Goal: Information Seeking & Learning: Learn about a topic

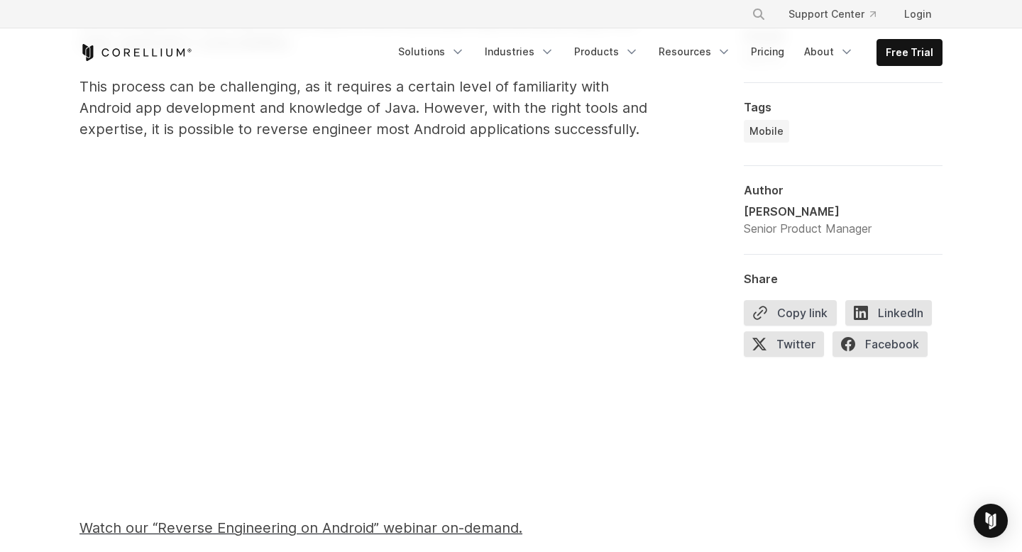
scroll to position [1009, 0]
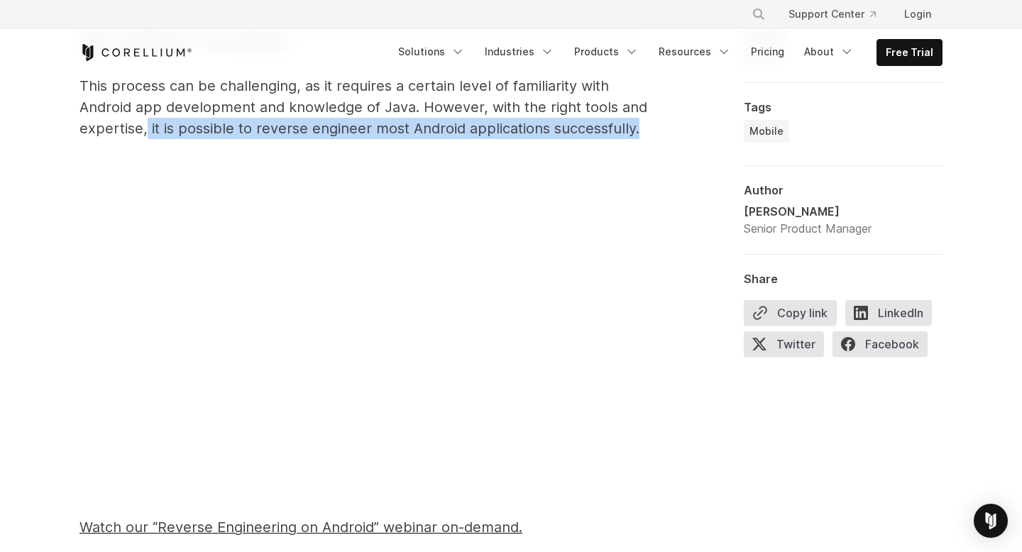
drag, startPoint x: 147, startPoint y: 127, endPoint x: 283, endPoint y: 143, distance: 137.2
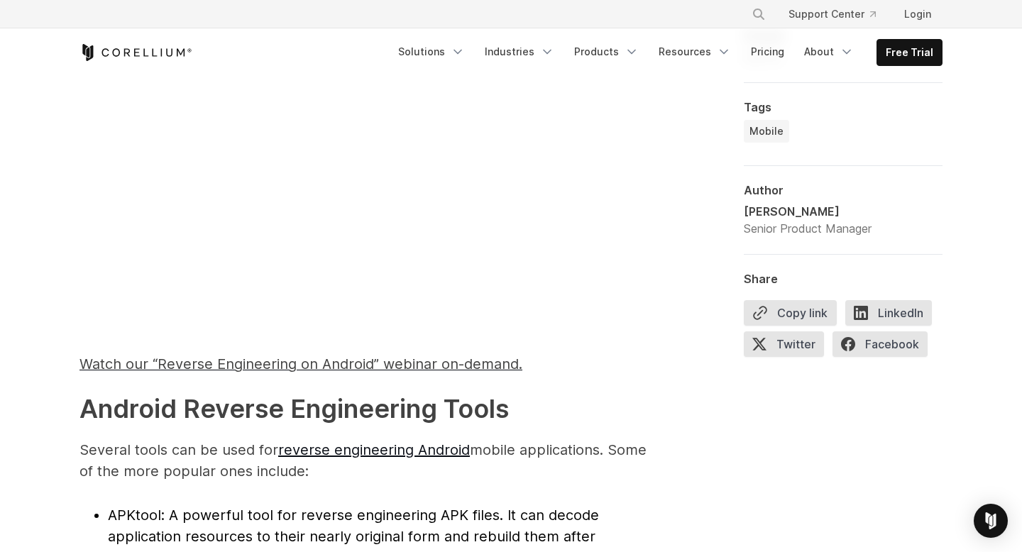
scroll to position [1188, 0]
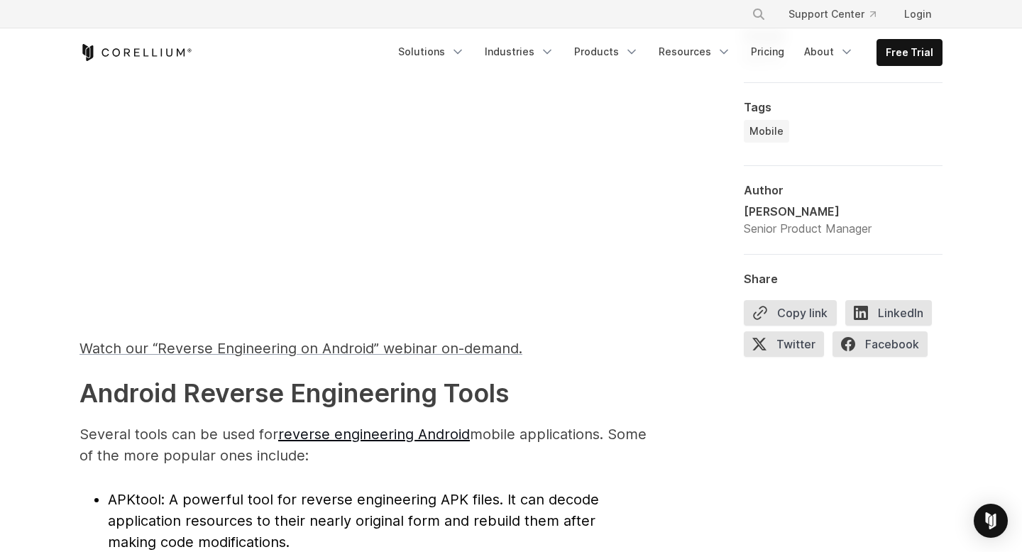
click at [424, 348] on span "Watch our “Reverse Engineering on Android” webinar on-demand." at bounding box center [300, 348] width 443 height 17
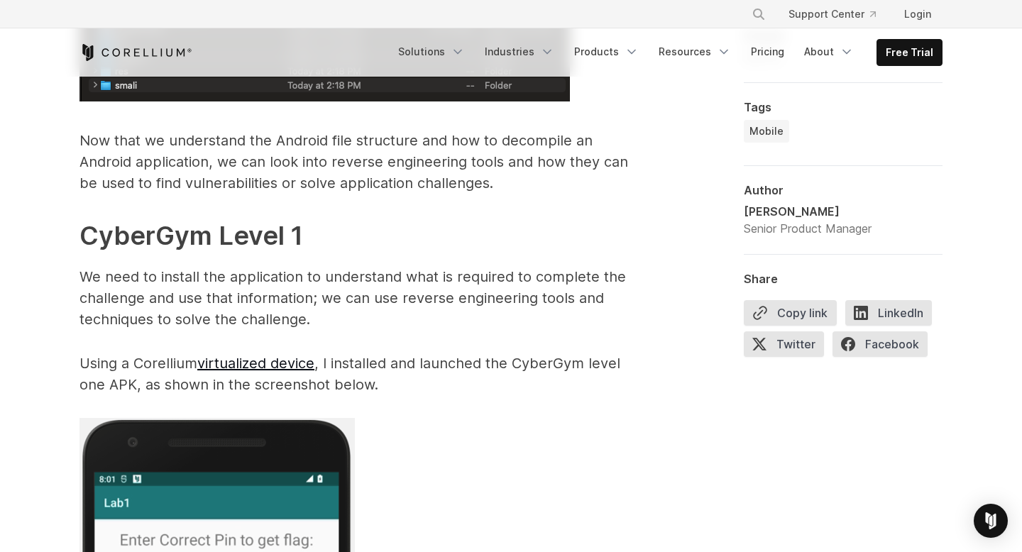
scroll to position [2591, 0]
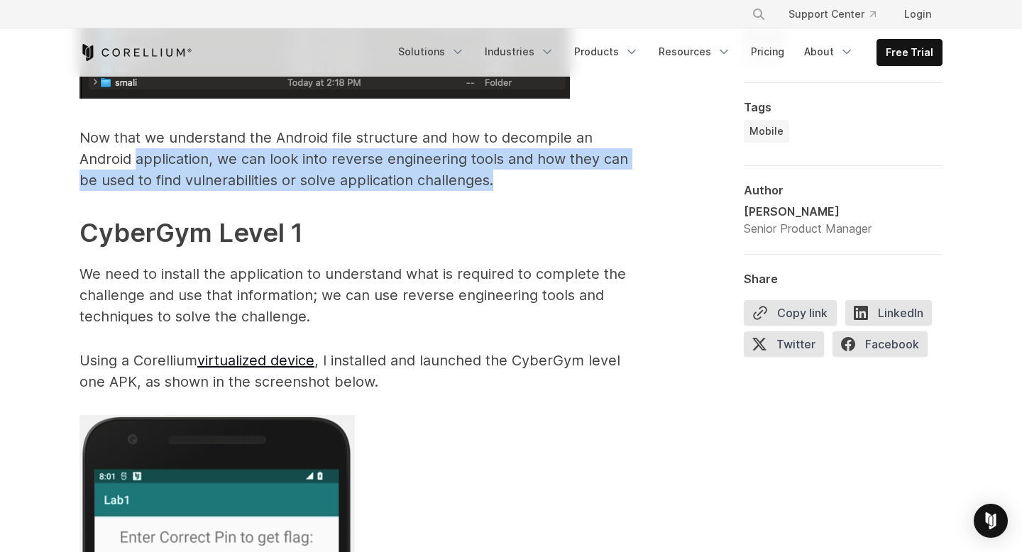
drag, startPoint x: 82, startPoint y: 159, endPoint x: 446, endPoint y: 175, distance: 364.4
click at [446, 175] on p "Now that we understand the Android file structure and how to decompile an Andro…" at bounding box center [363, 159] width 568 height 64
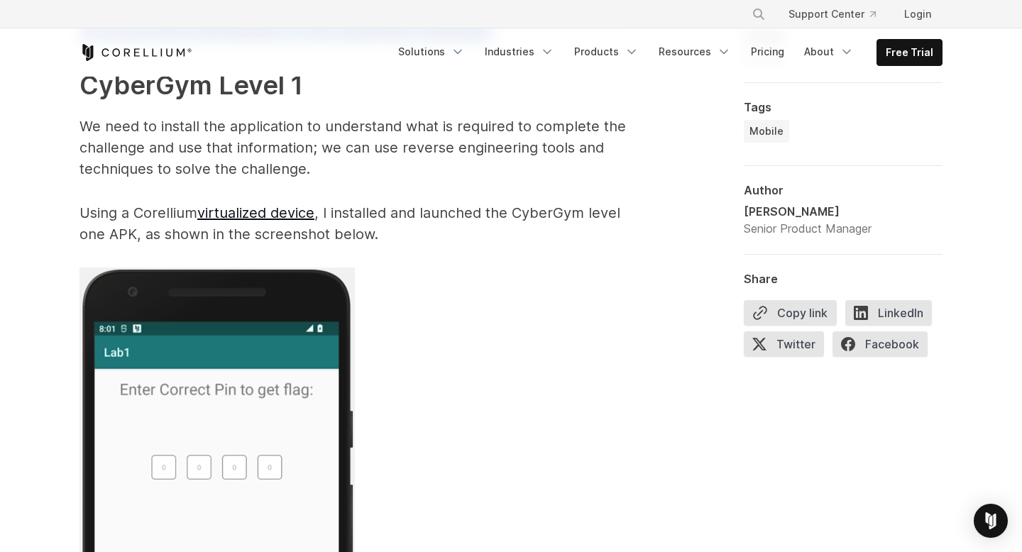
scroll to position [2739, 0]
click at [446, 173] on p "We need to install the application to understand what is required to complete t…" at bounding box center [363, 147] width 568 height 64
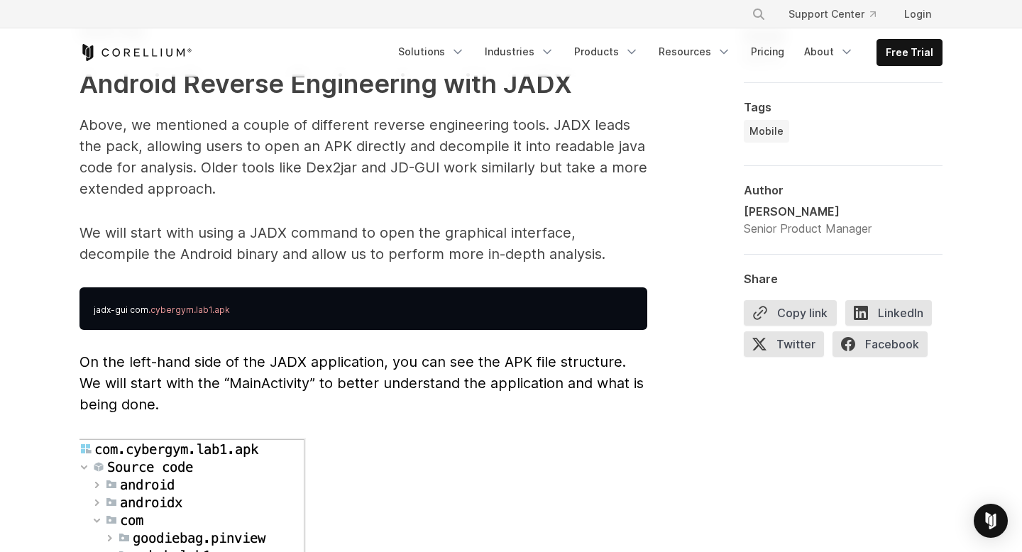
scroll to position [3650, 0]
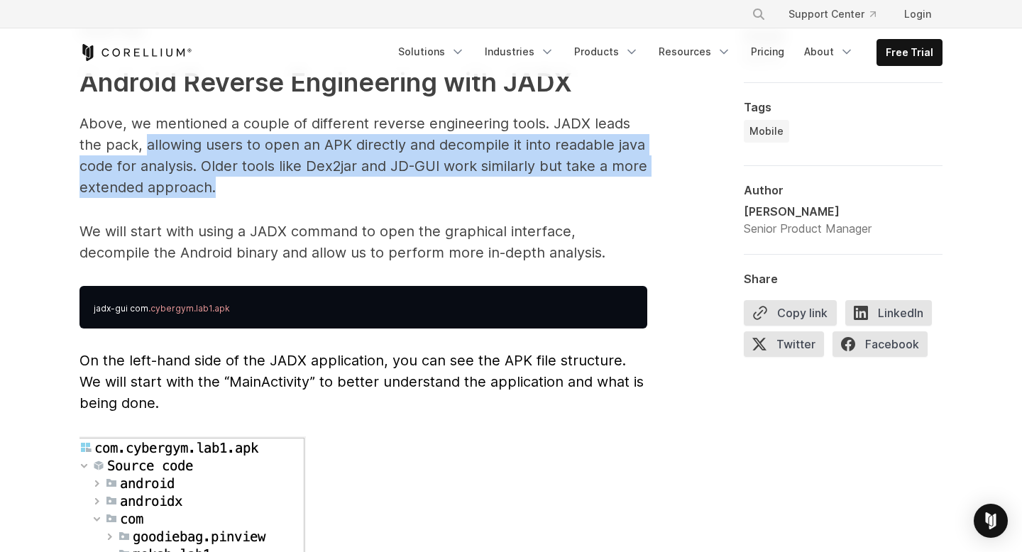
drag, startPoint x: 146, startPoint y: 122, endPoint x: 571, endPoint y: 160, distance: 426.8
click at [565, 161] on p "Above, we mentioned a couple of different reverse engineering tools. JADX leads…" at bounding box center [363, 155] width 568 height 85
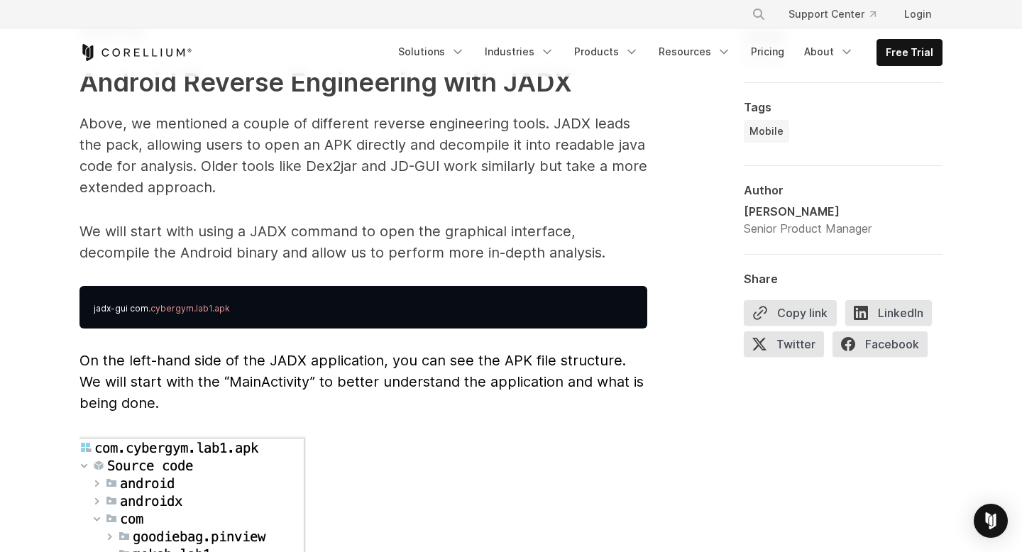
click at [224, 170] on p "Above, we mentioned a couple of different reverse engineering tools. JADX leads…" at bounding box center [363, 155] width 568 height 85
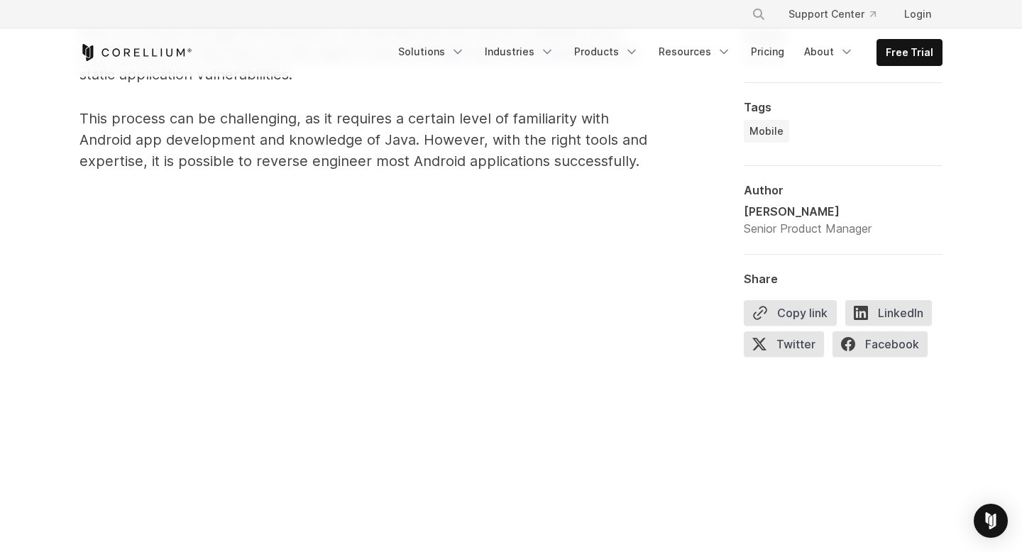
scroll to position [1321, 0]
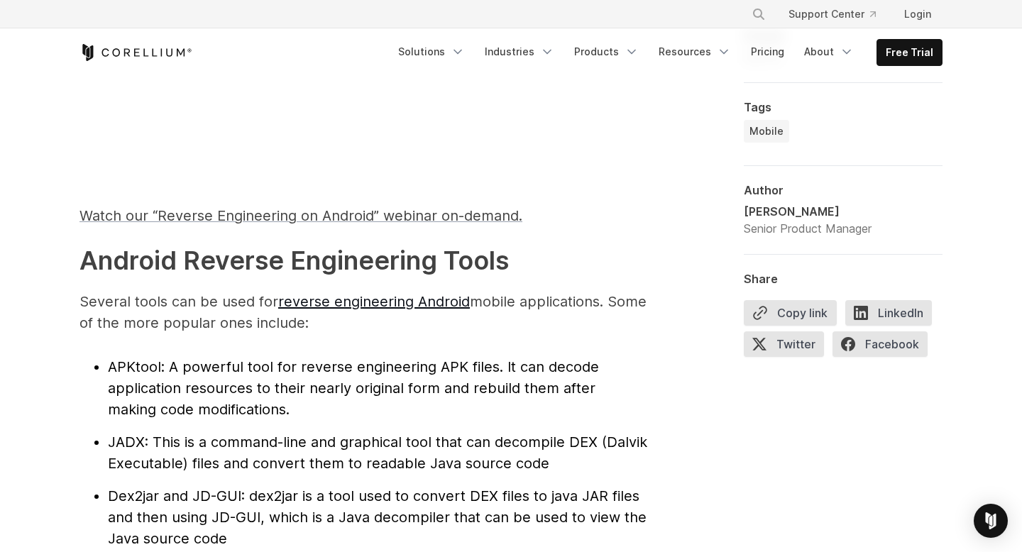
click at [361, 211] on span "Watch our “Reverse Engineering on Android” webinar on-demand." at bounding box center [300, 215] width 443 height 17
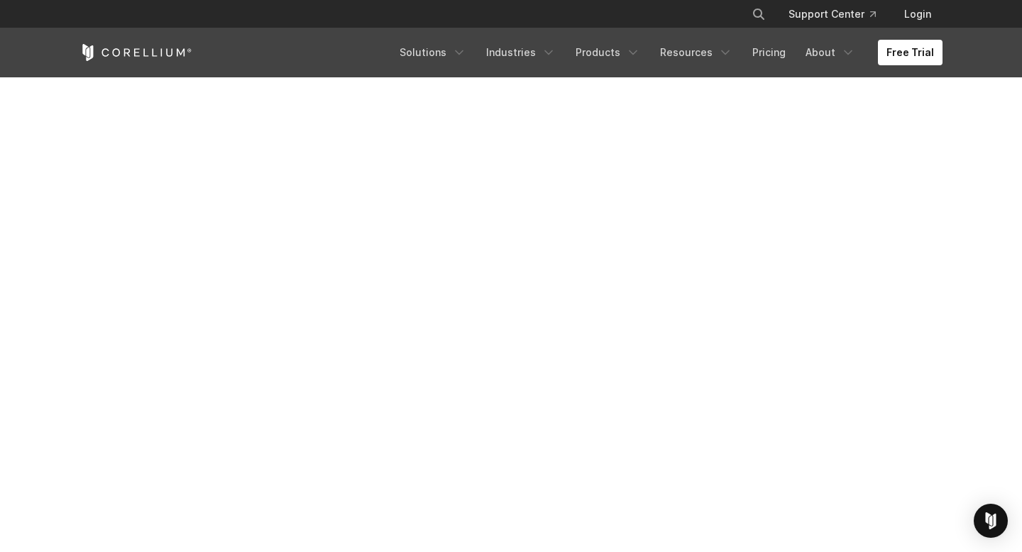
scroll to position [353, 0]
